Goal: Transaction & Acquisition: Purchase product/service

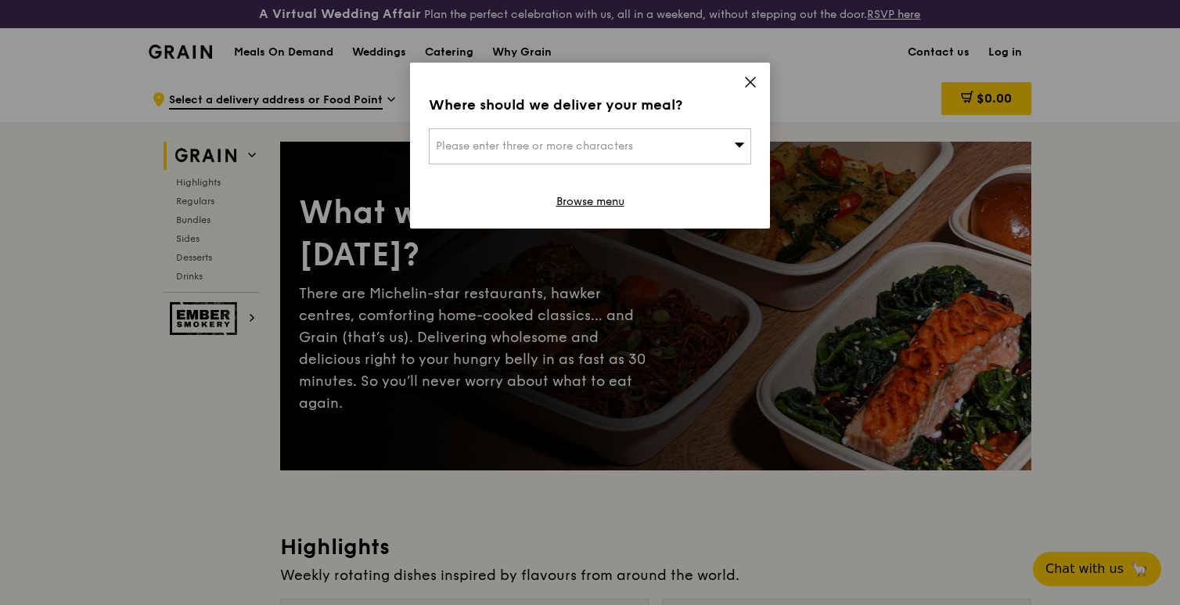
click at [750, 84] on icon at bounding box center [750, 82] width 14 height 14
click at [482, 142] on span "Please enter three or more characters" at bounding box center [534, 145] width 197 height 13
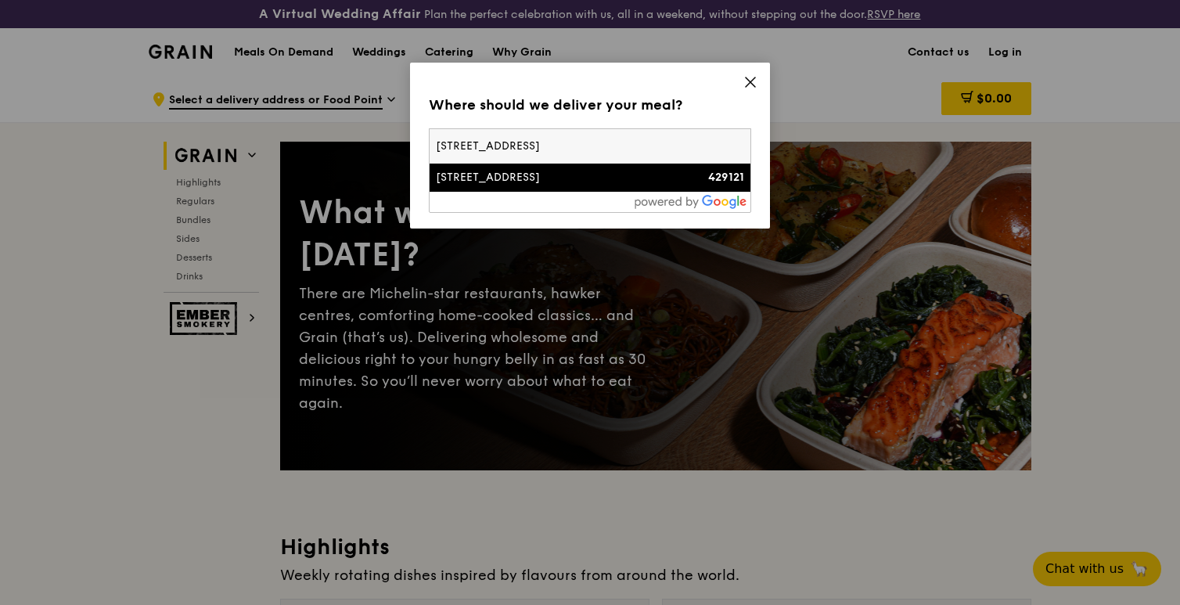
type input "[STREET_ADDRESS]"
click at [608, 176] on div "[STREET_ADDRESS]" at bounding box center [552, 178] width 232 height 16
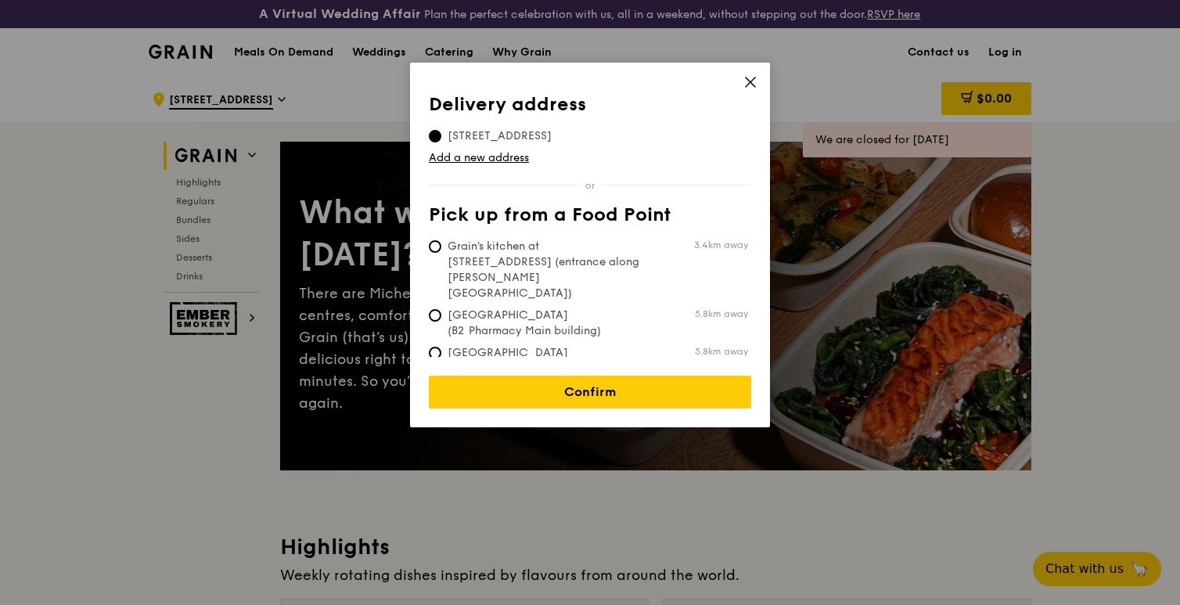
click at [763, 80] on div "Delivery address Pick up from a Food Point Delivery address [STREET_ADDRESS] Ad…" at bounding box center [590, 245] width 360 height 365
